Goal: Task Accomplishment & Management: Manage account settings

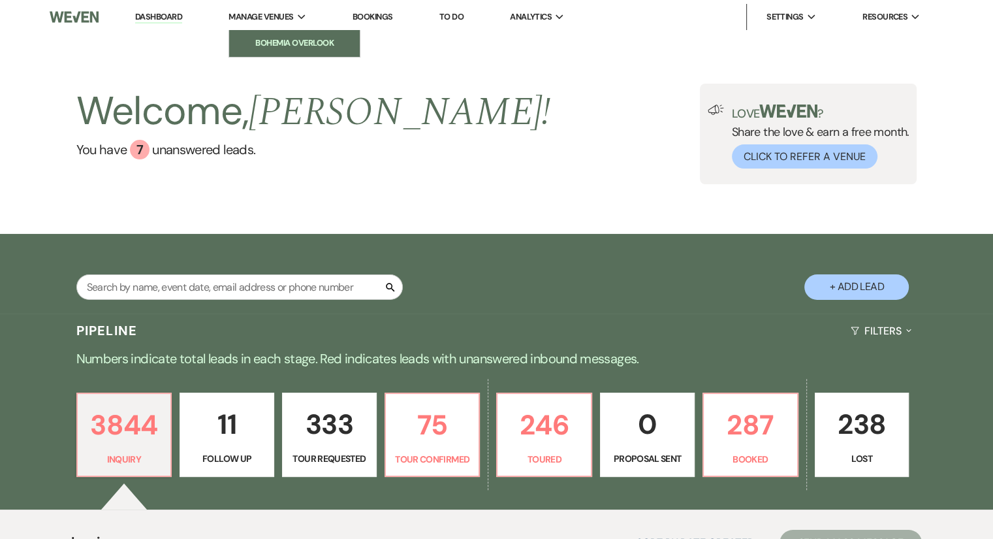
click at [290, 41] on li "Bohemia Overlook" at bounding box center [295, 43] width 118 height 13
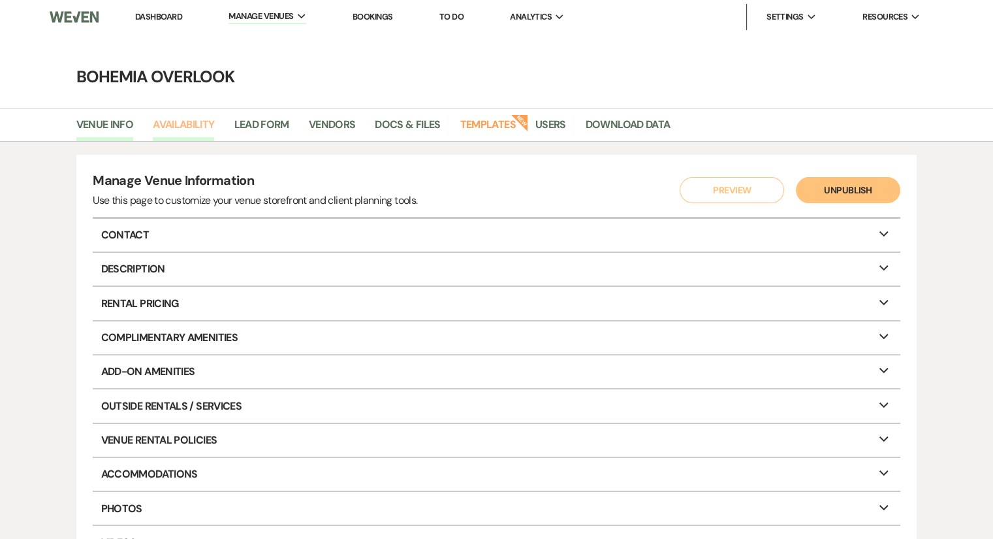
click at [197, 121] on link "Availability" at bounding box center [183, 128] width 61 height 25
select select "3"
select select "2026"
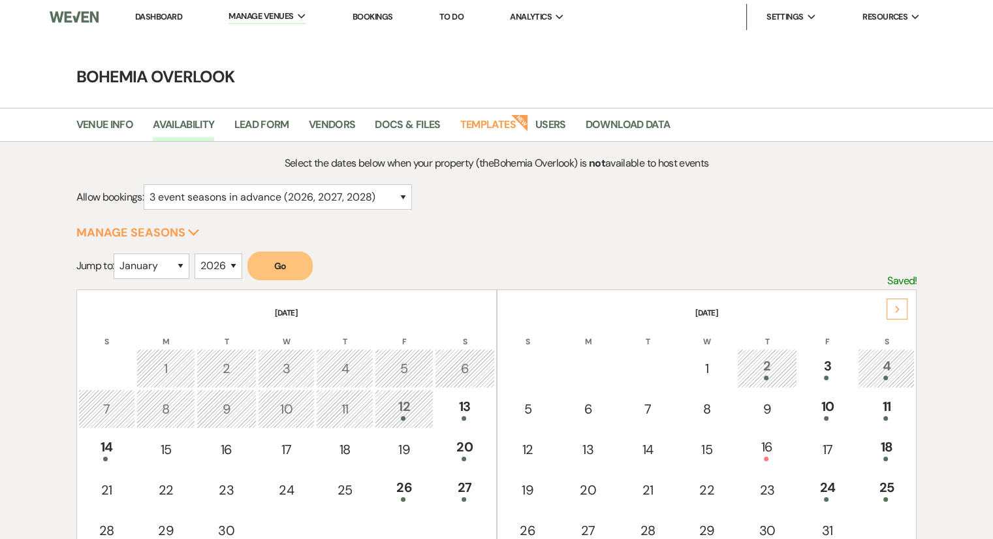
click at [898, 300] on div "Next" at bounding box center [897, 309] width 21 height 21
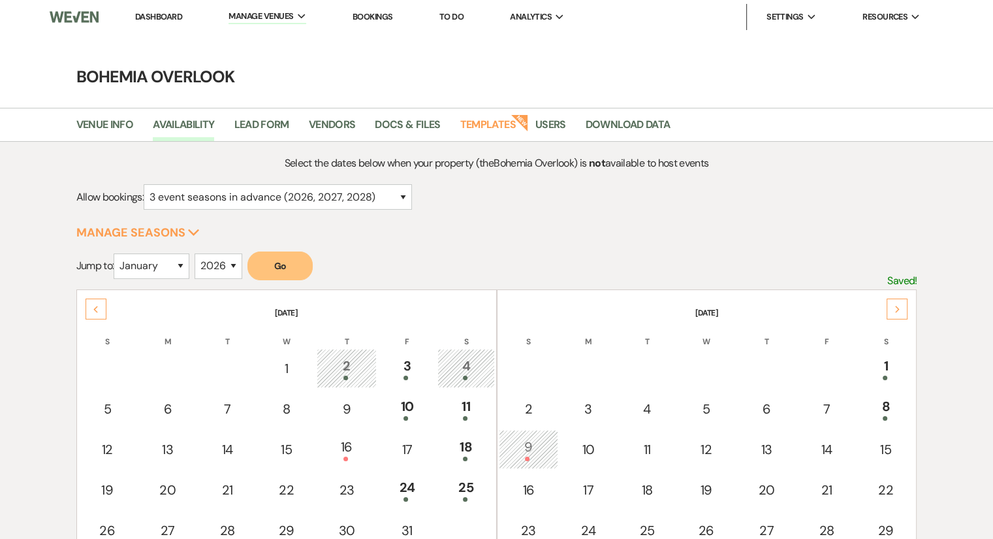
click at [898, 300] on div "Next" at bounding box center [897, 309] width 21 height 21
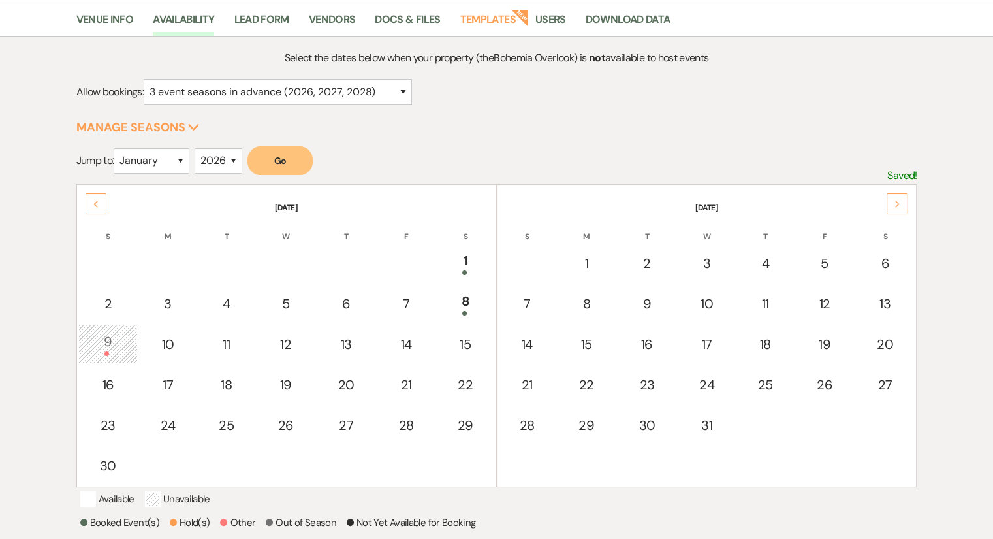
scroll to position [117, 0]
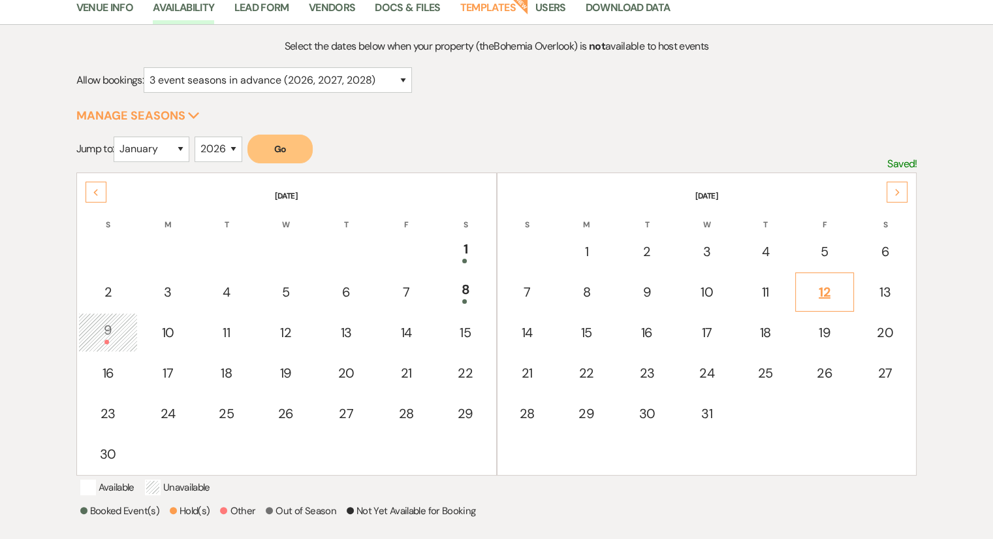
click at [826, 292] on div "12" at bounding box center [825, 292] width 44 height 20
select select "other"
select select "false"
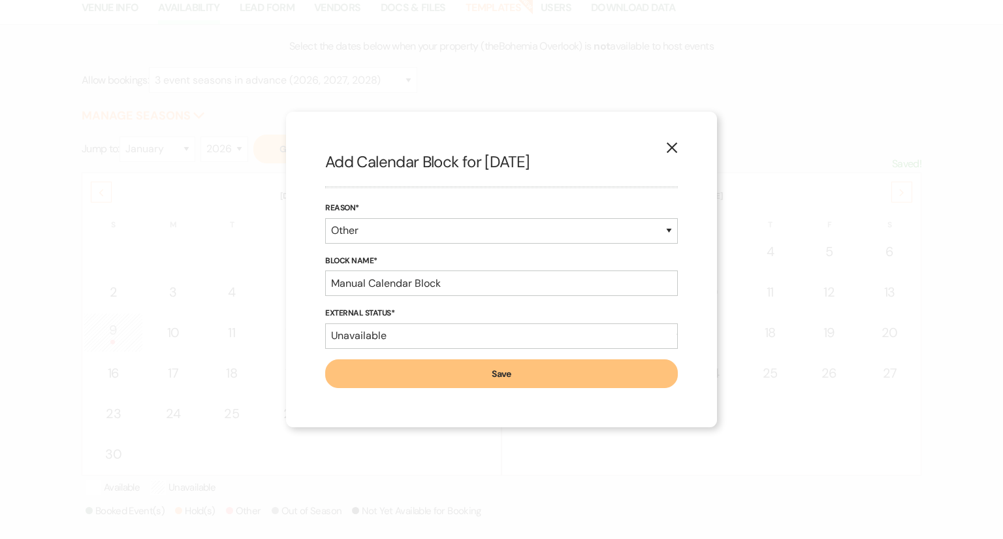
click at [673, 145] on icon "X" at bounding box center [672, 148] width 12 height 12
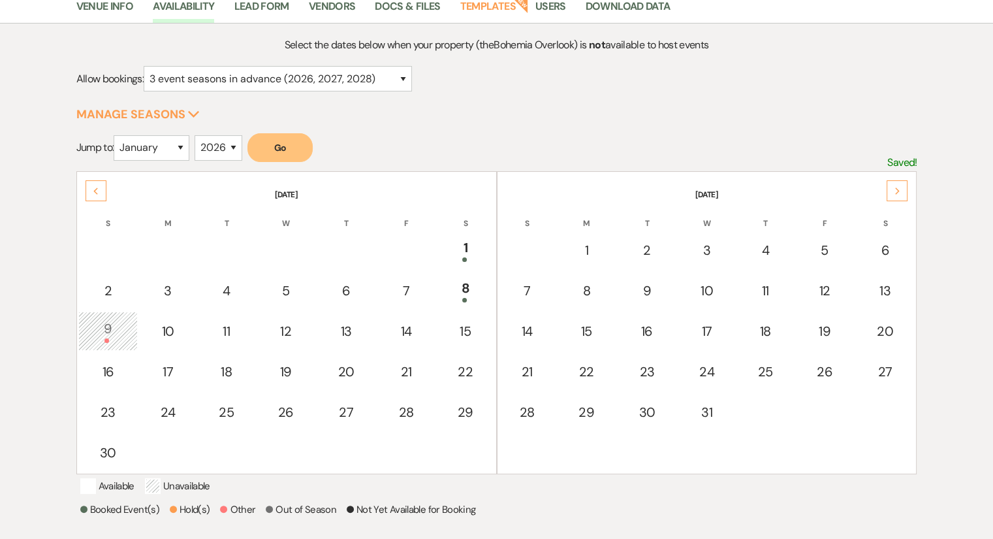
scroll to position [0, 0]
